Goal: Information Seeking & Learning: Check status

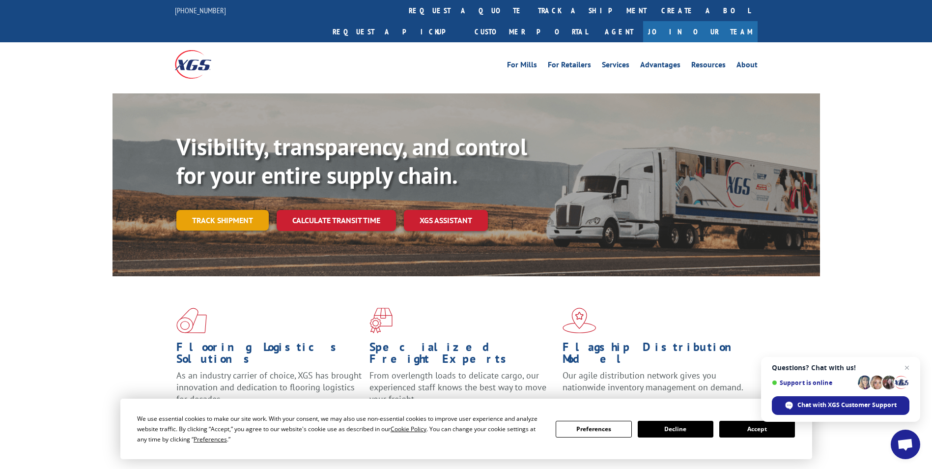
click at [237, 210] on link "Track shipment" at bounding box center [222, 220] width 92 height 21
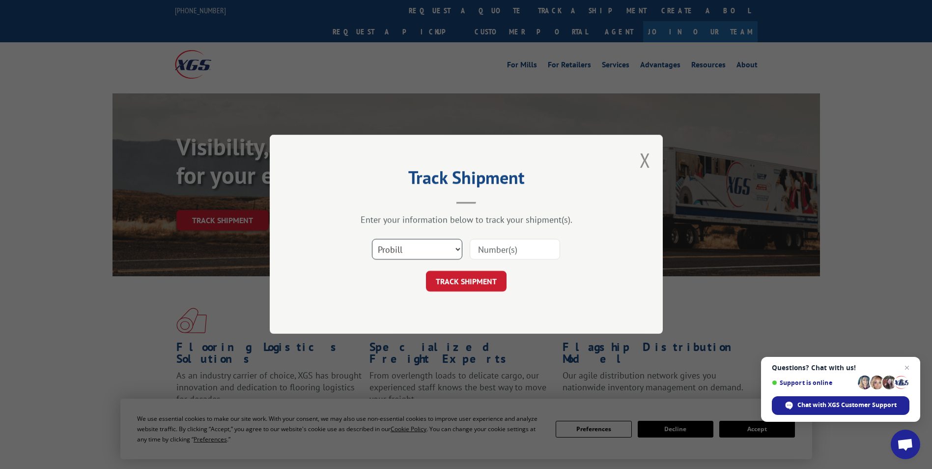
click at [416, 245] on select "Select category... Probill BOL PO" at bounding box center [417, 249] width 90 height 21
select select "bol"
click at [372, 239] on select "Select category... Probill BOL PO" at bounding box center [417, 249] width 90 height 21
paste input "0381404149"
type input "0381404149"
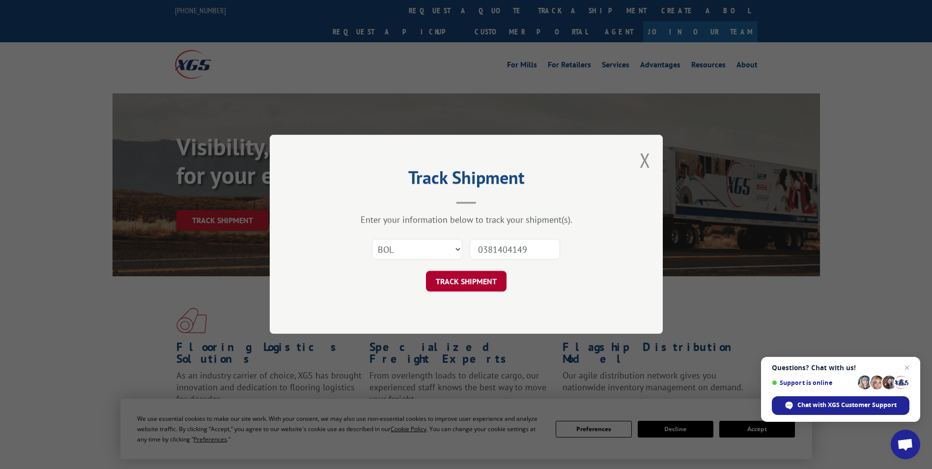
click at [484, 288] on button "TRACK SHIPMENT" at bounding box center [466, 281] width 81 height 21
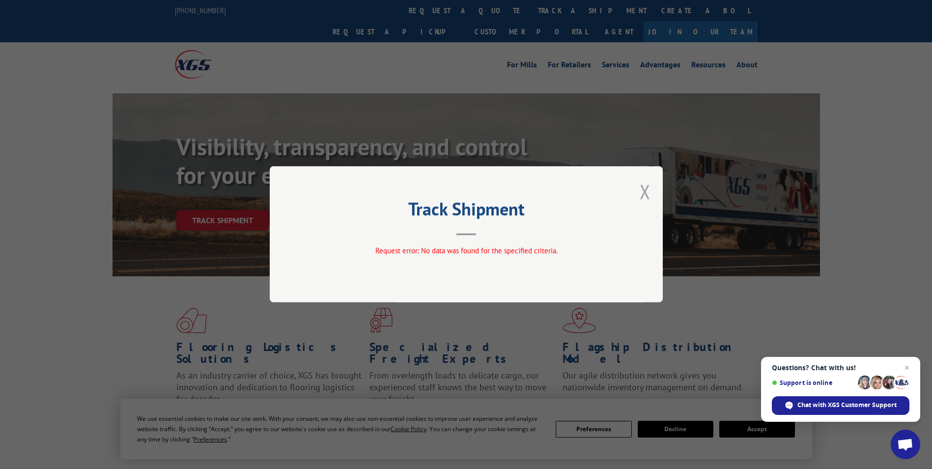
click at [650, 190] on button "Close modal" at bounding box center [644, 191] width 11 height 26
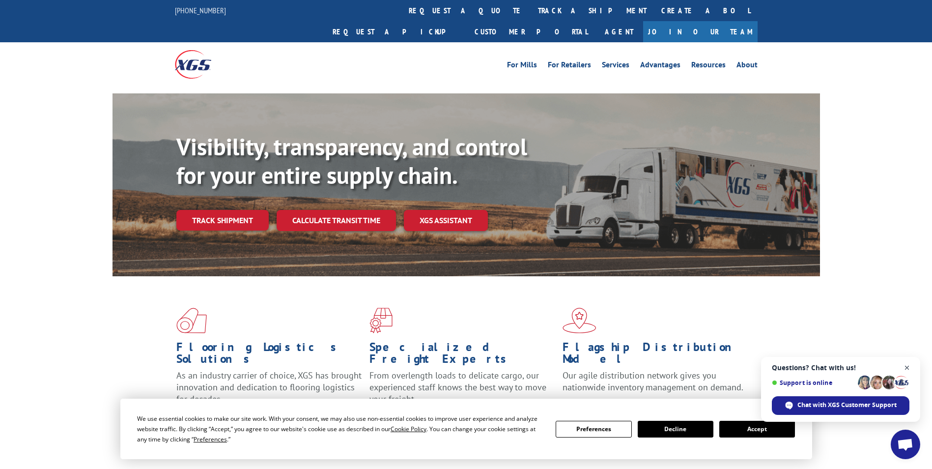
click at [907, 369] on span "Close chat" at bounding box center [907, 367] width 12 height 12
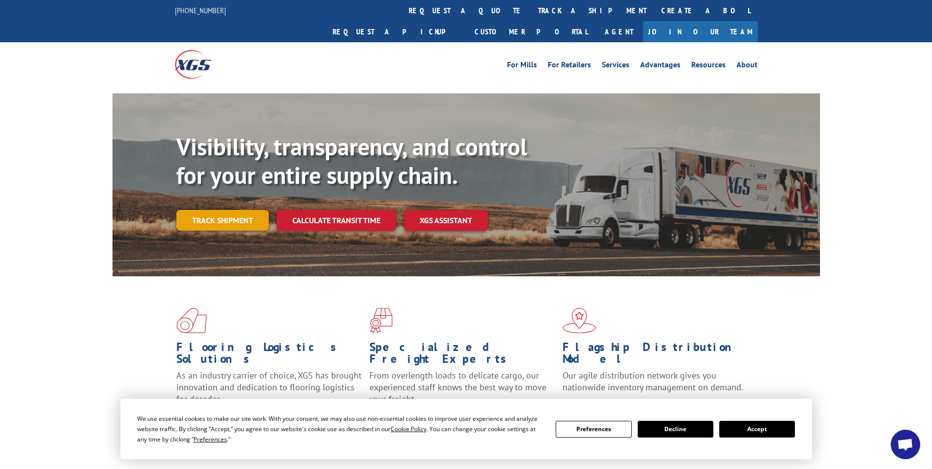
click at [208, 210] on link "Track shipment" at bounding box center [222, 220] width 92 height 21
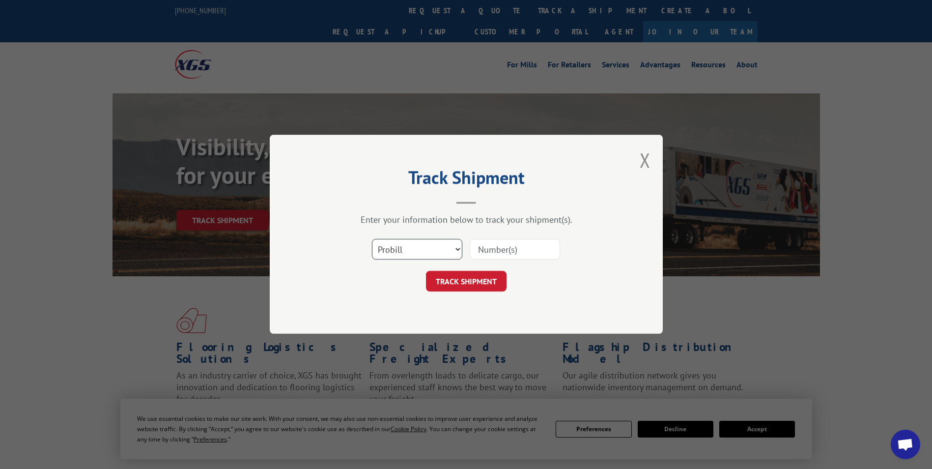
click at [442, 251] on select "Select category... Probill BOL PO" at bounding box center [417, 249] width 90 height 21
select select "bol"
click at [372, 239] on select "Select category... Probill BOL PO" at bounding box center [417, 249] width 90 height 21
paste input "0381404149"
type input "0381404149"
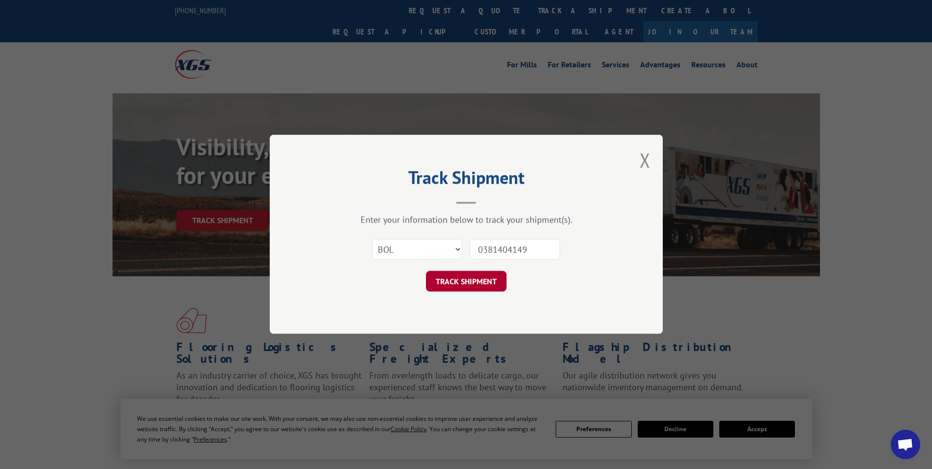
click at [470, 285] on button "TRACK SHIPMENT" at bounding box center [466, 281] width 81 height 21
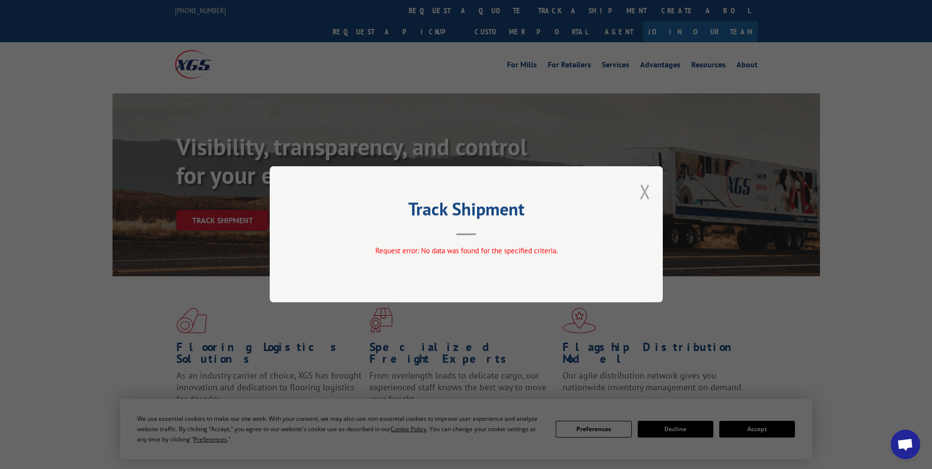
click at [647, 188] on button "Close modal" at bounding box center [644, 191] width 11 height 26
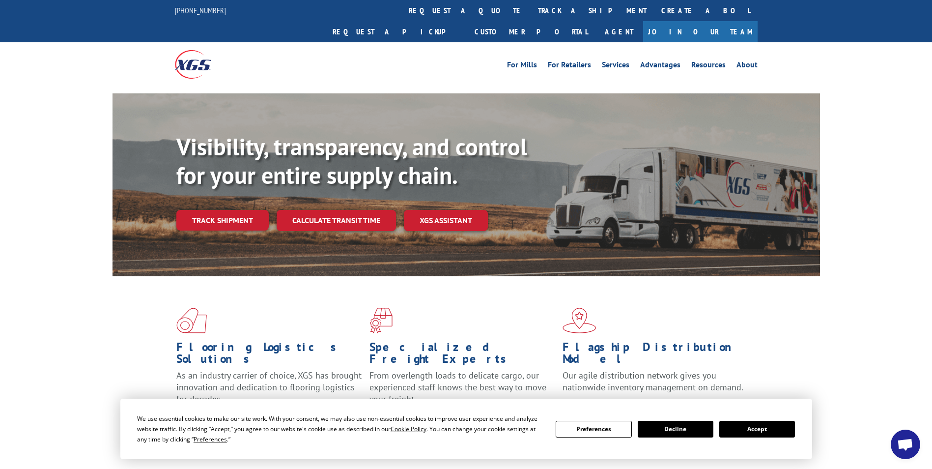
click at [696, 429] on button "Decline" at bounding box center [675, 428] width 76 height 17
